Goal: Task Accomplishment & Management: Manage account settings

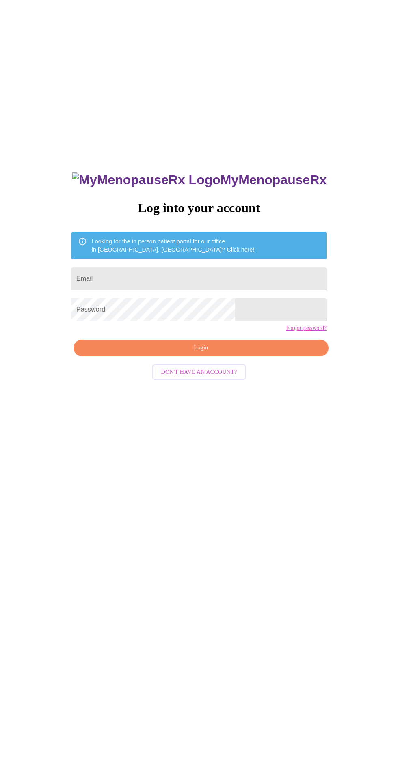
click at [106, 307] on div "MyMenopauseRx Log into your account Looking for the in person patient portal fo…" at bounding box center [198, 472] width 391 height 938
click at [132, 289] on input "Email" at bounding box center [198, 278] width 255 height 23
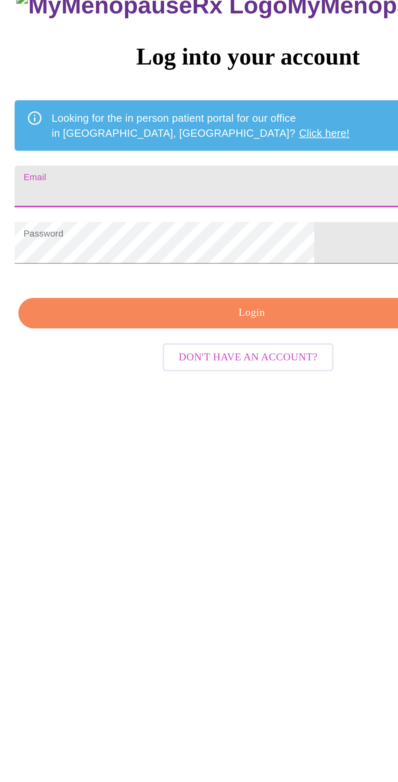
type input "[EMAIL_ADDRESS][DOMAIN_NAME]"
click at [136, 353] on span "Login" at bounding box center [201, 348] width 236 height 10
